Goal: Task Accomplishment & Management: Use online tool/utility

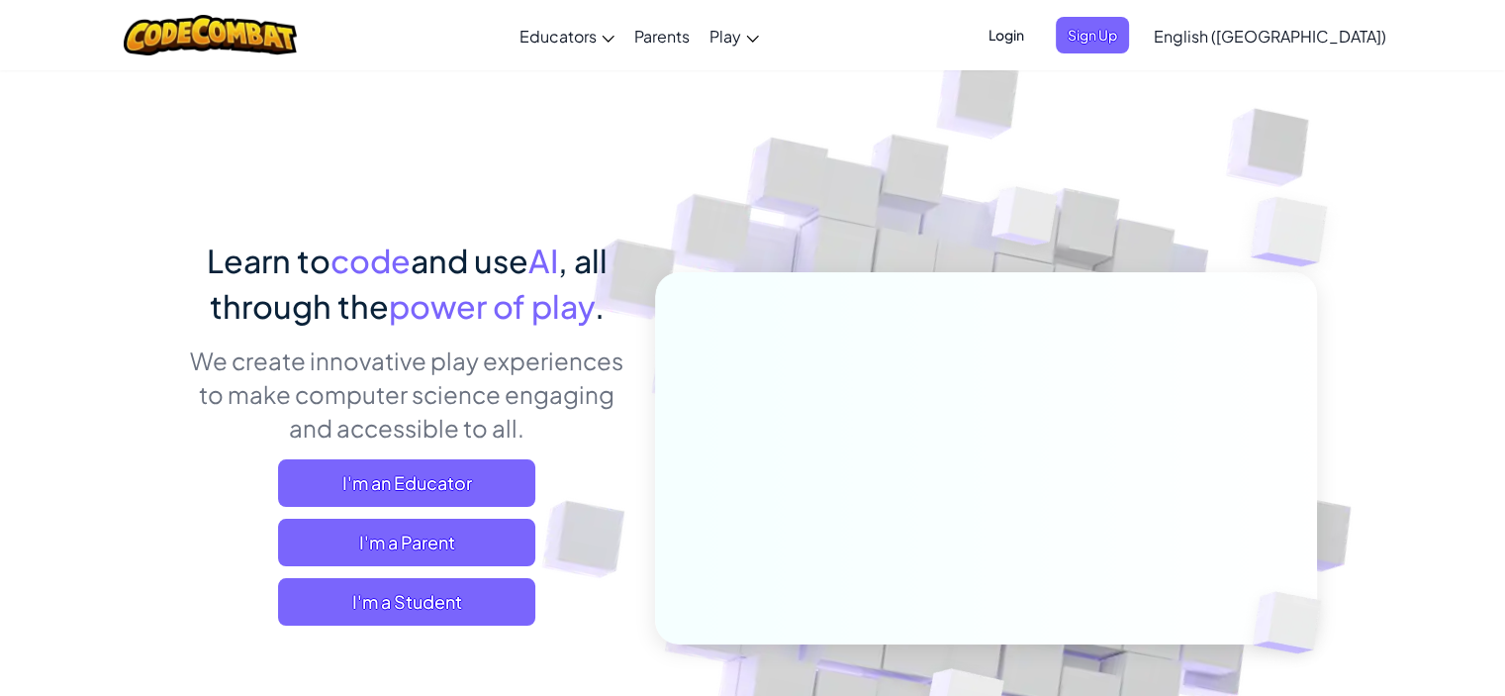
click at [489, 591] on span "I'm a Student" at bounding box center [406, 602] width 257 height 48
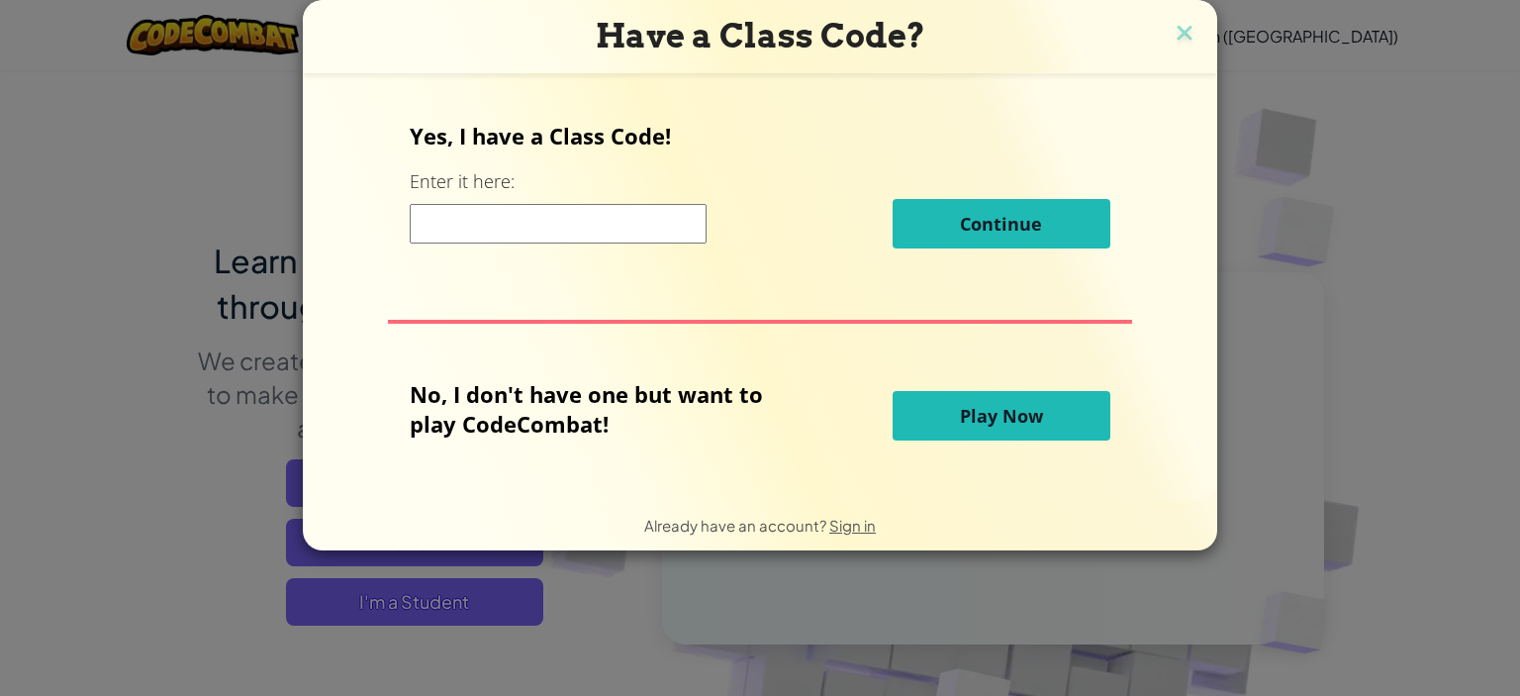
click at [480, 219] on input at bounding box center [558, 224] width 297 height 40
click at [914, 420] on button "Play Now" at bounding box center [1002, 415] width 218 height 49
click at [934, 416] on button "Play Now" at bounding box center [1002, 415] width 218 height 49
click at [826, 413] on div "No, I don't have one but want to play CodeCombat!" at bounding box center [651, 415] width 482 height 73
click at [918, 415] on button "Play Now" at bounding box center [1002, 415] width 218 height 49
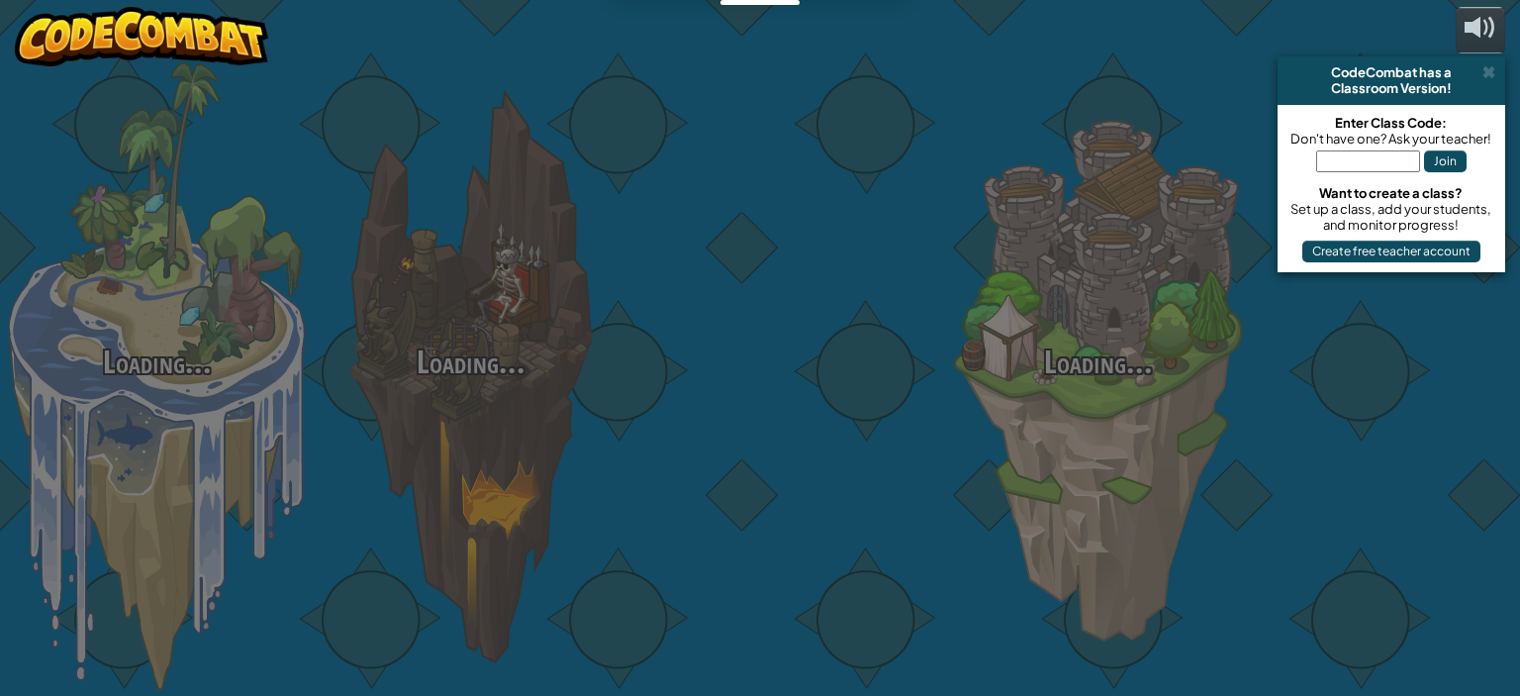
click at [918, 415] on div at bounding box center [784, 313] width 314 height 627
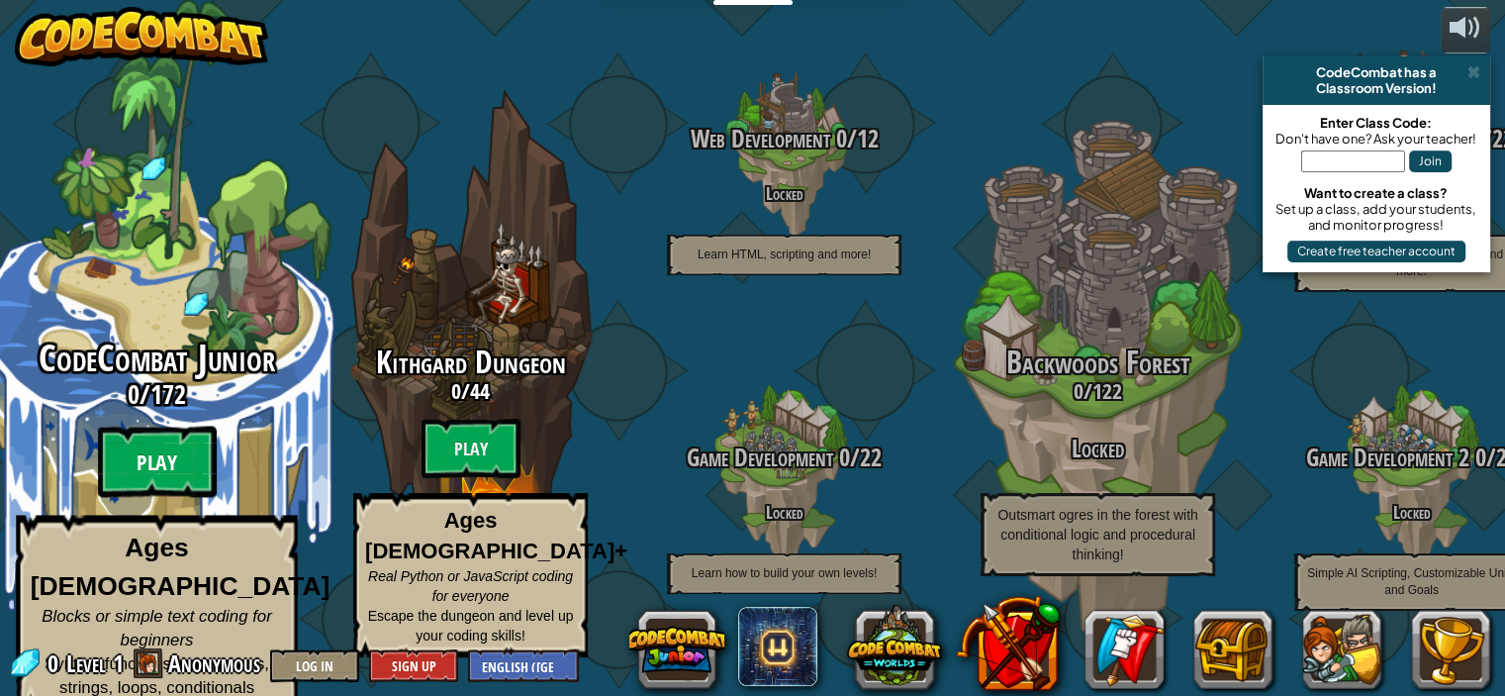
click at [160, 450] on btn "Play" at bounding box center [157, 462] width 119 height 71
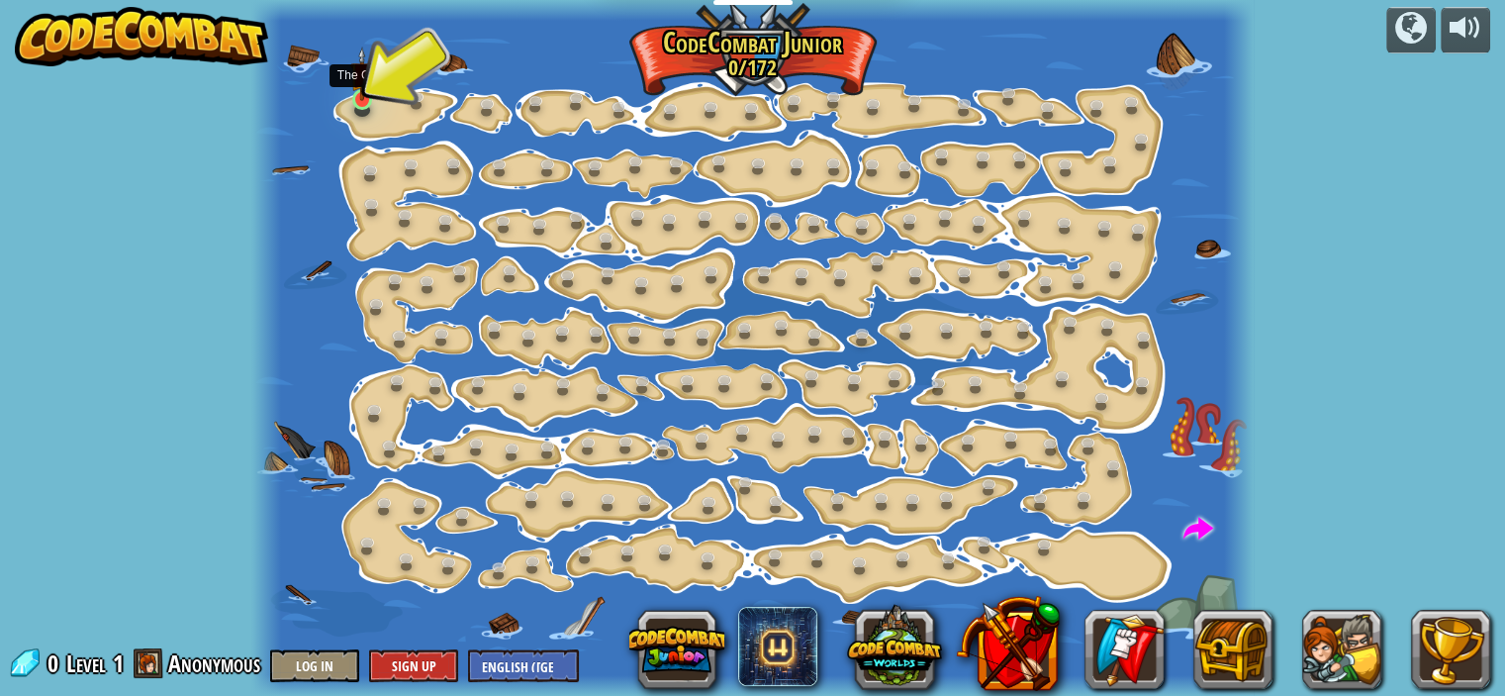
click at [362, 90] on img at bounding box center [362, 74] width 24 height 55
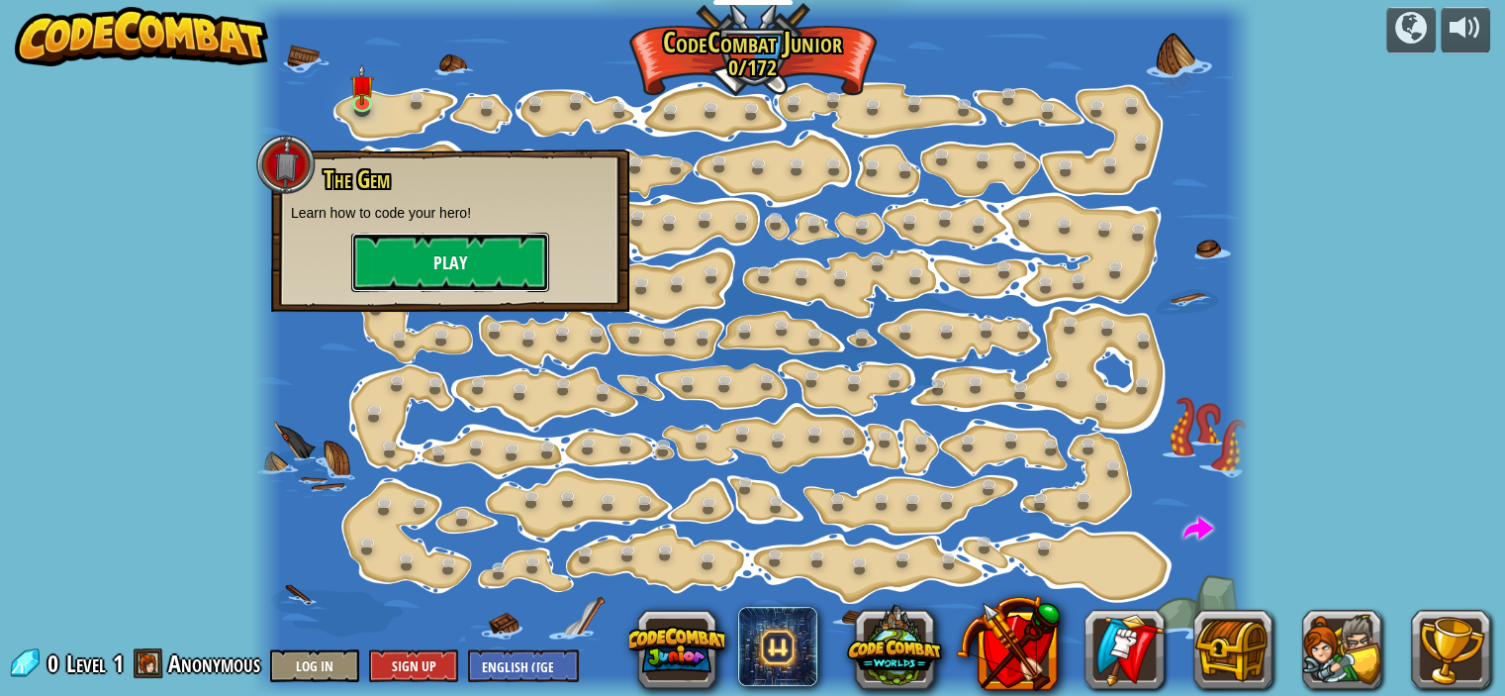
click at [451, 260] on button "Play" at bounding box center [450, 262] width 198 height 59
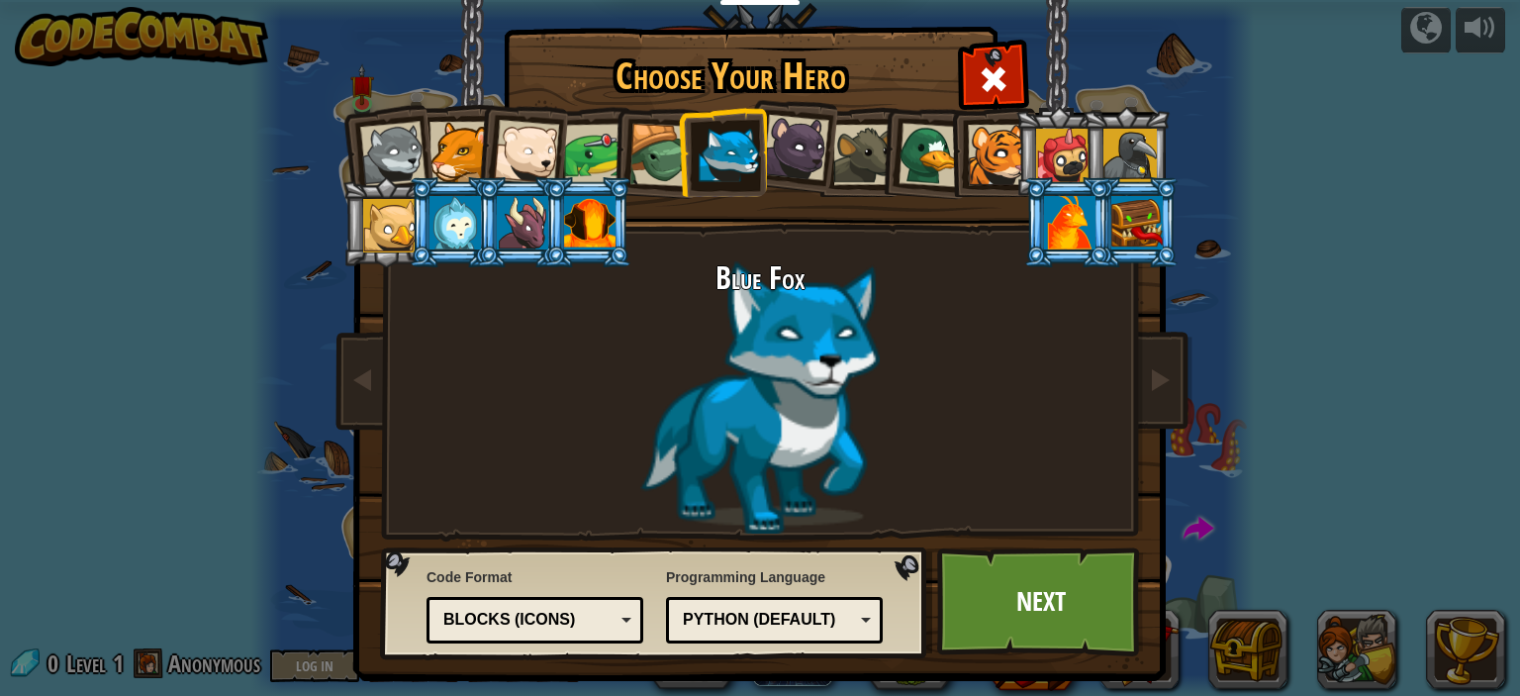
click at [611, 617] on div "Blocks (Icons)" at bounding box center [534, 620] width 191 height 31
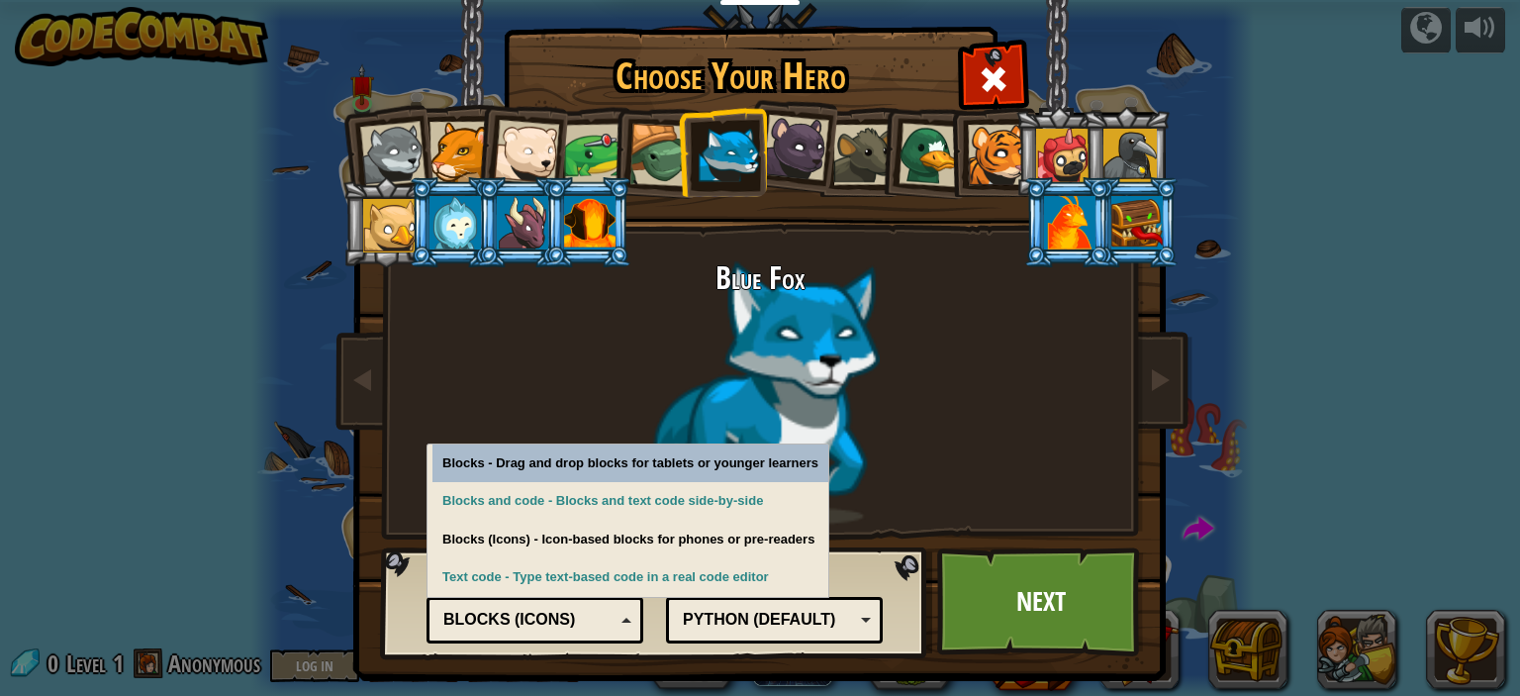
click at [611, 617] on div "Blocks (Icons)" at bounding box center [534, 620] width 191 height 31
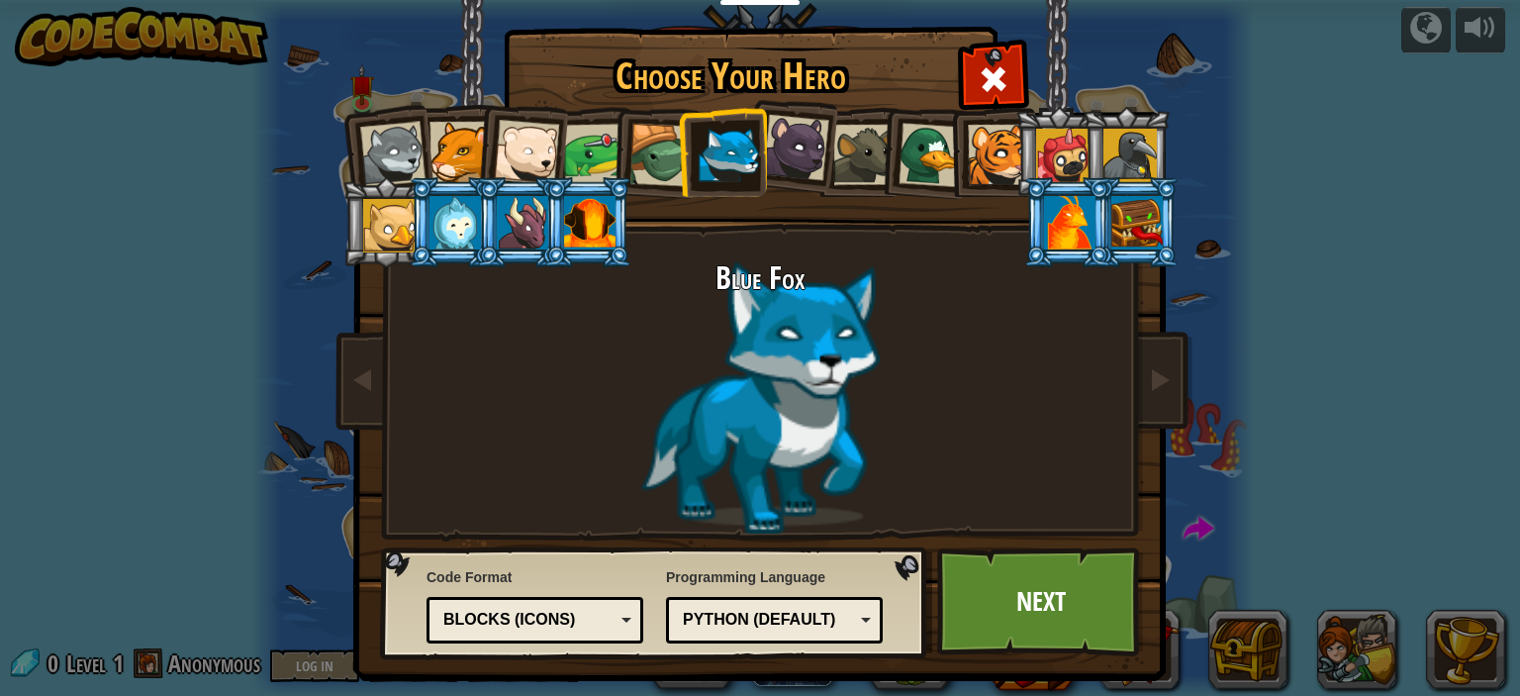
click at [859, 622] on div "Python (Default)" at bounding box center [774, 620] width 191 height 31
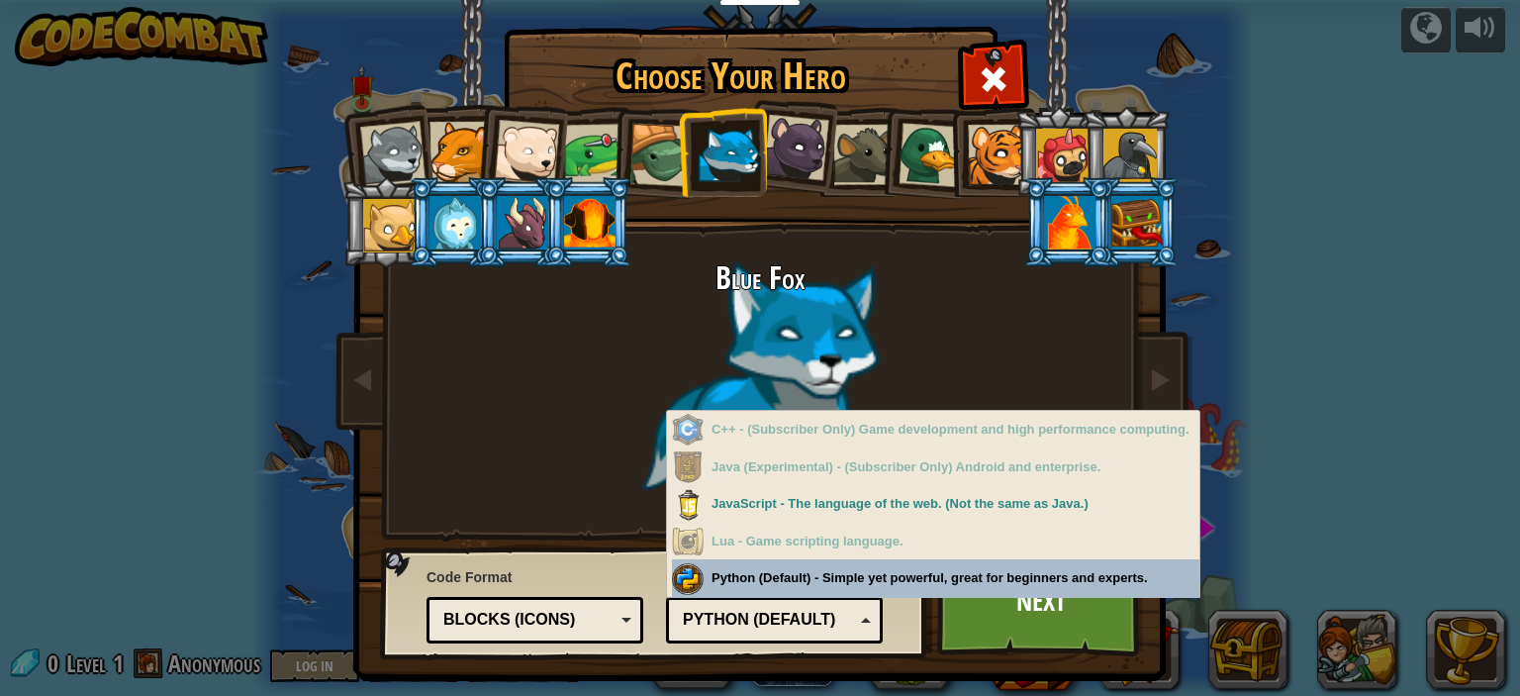
click at [851, 607] on div "Python (Default)" at bounding box center [774, 620] width 191 height 31
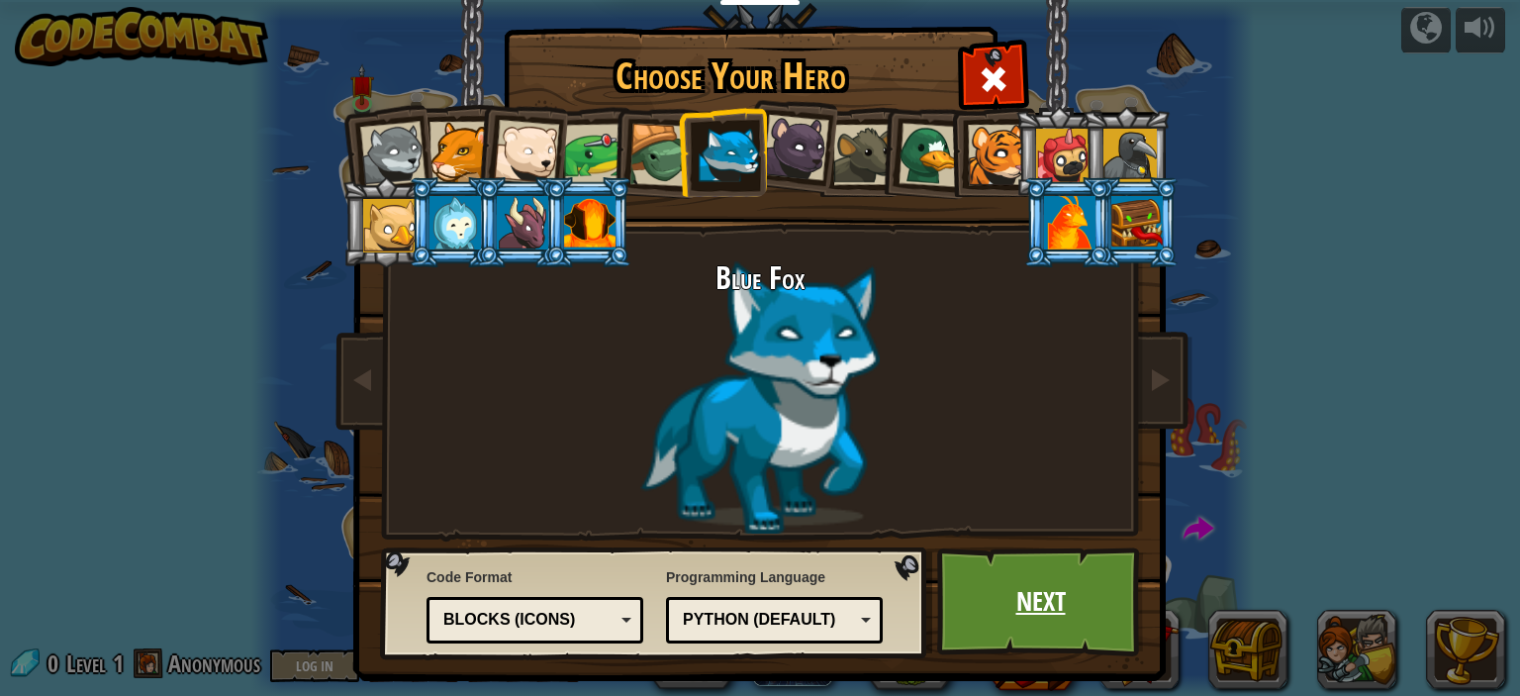
click at [1023, 635] on link "Next" at bounding box center [1040, 601] width 207 height 109
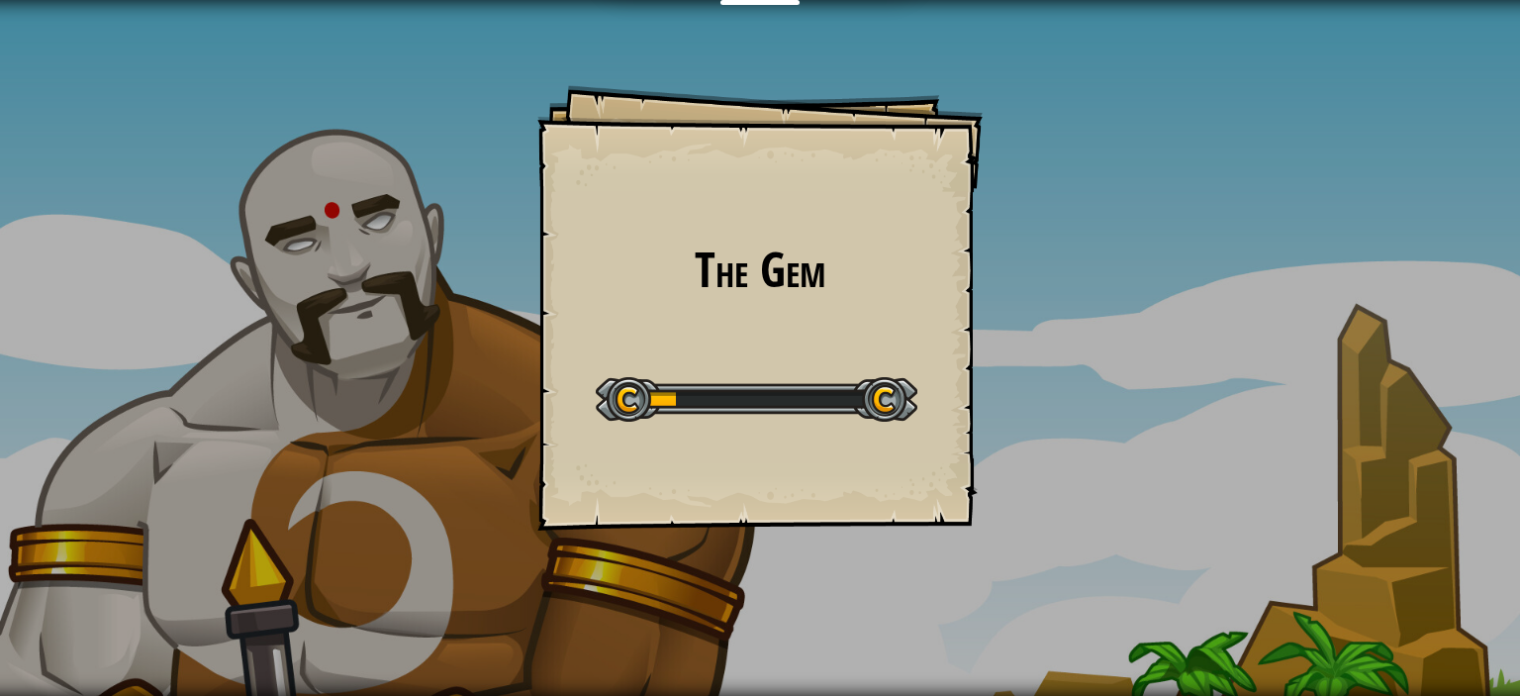
click at [823, 355] on div "The Gem Goals Start Level Error loading from server. Try refreshing the page. Y…" at bounding box center [759, 307] width 445 height 445
click at [780, 326] on div "The Gem Goals Start Level Error loading from server. Try refreshing the page. Y…" at bounding box center [759, 307] width 445 height 445
